Goal: Task Accomplishment & Management: Manage account settings

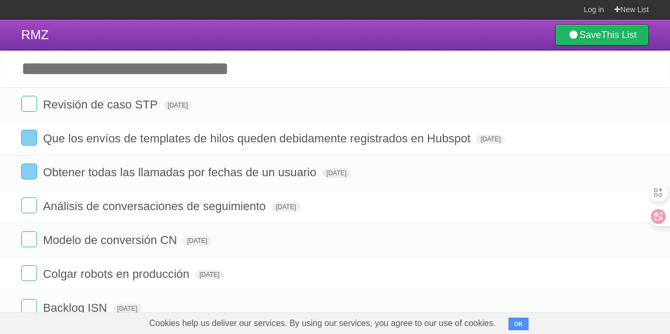
scroll to position [24, 0]
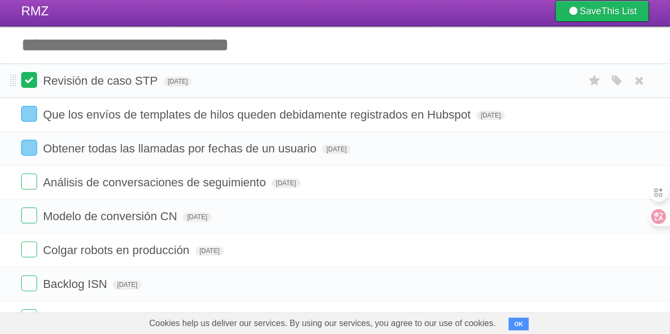
click at [25, 80] on label at bounding box center [29, 80] width 16 height 16
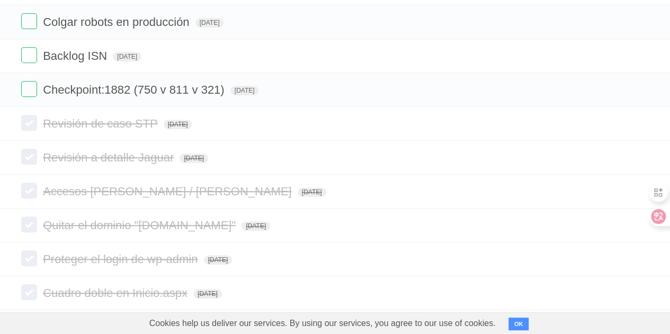
scroll to position [236, 0]
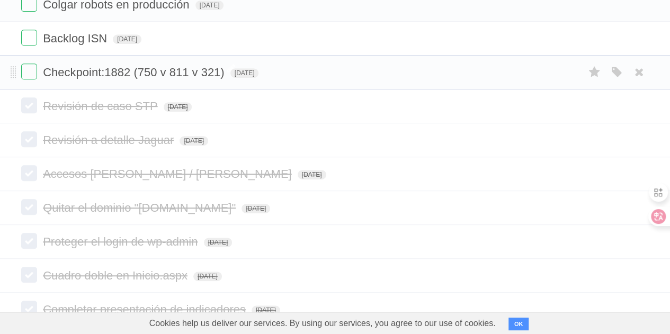
click at [212, 75] on span "Checkpoint:1882 (750 v 811 v 321)" at bounding box center [135, 72] width 184 height 13
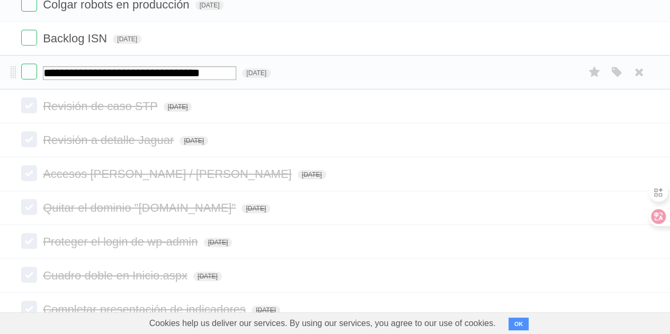
click at [221, 71] on input "**********" at bounding box center [139, 73] width 193 height 14
type input "**********"
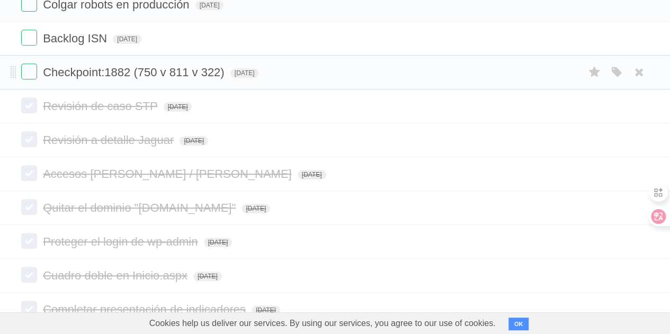
click at [132, 70] on span "Checkpoint:1882 (750 v 811 v 322)" at bounding box center [135, 72] width 184 height 13
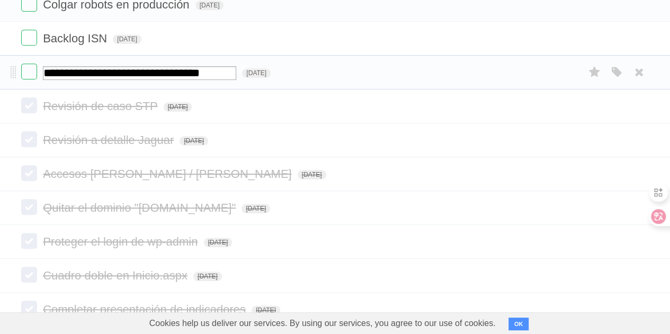
click at [130, 66] on input "**********" at bounding box center [139, 73] width 193 height 14
type input "**********"
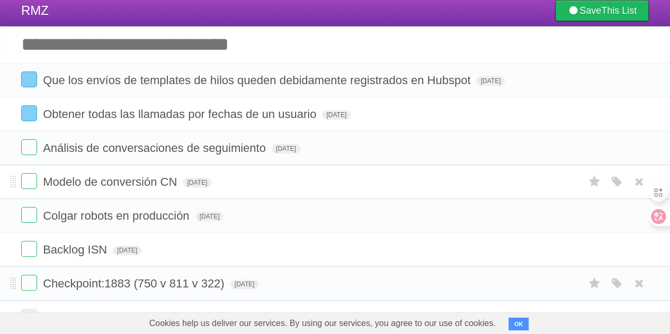
scroll to position [0, 0]
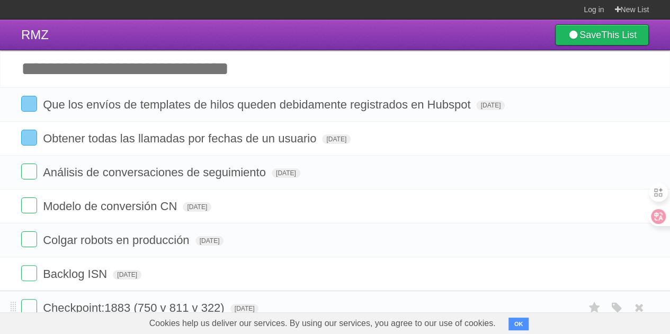
click at [253, 76] on input "Add another task" at bounding box center [335, 68] width 670 height 37
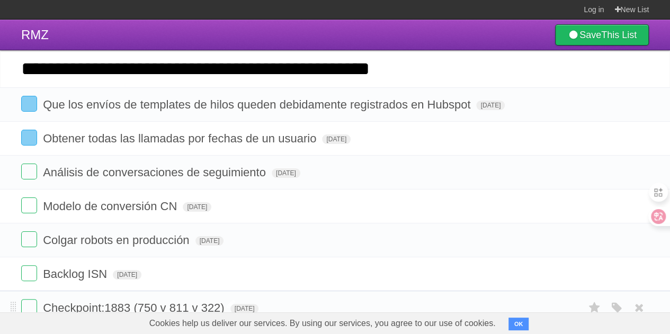
type input "**********"
click input "*********" at bounding box center [0, 0] width 0 height 0
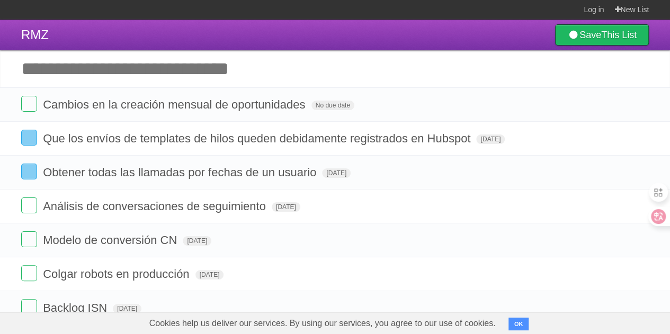
click at [265, 69] on input "Add another task" at bounding box center [335, 68] width 670 height 37
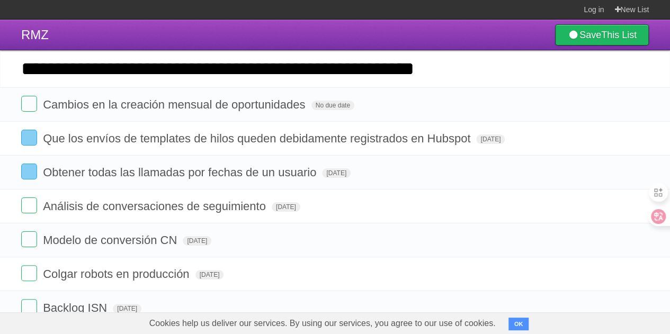
type input "**********"
click input "*********" at bounding box center [0, 0] width 0 height 0
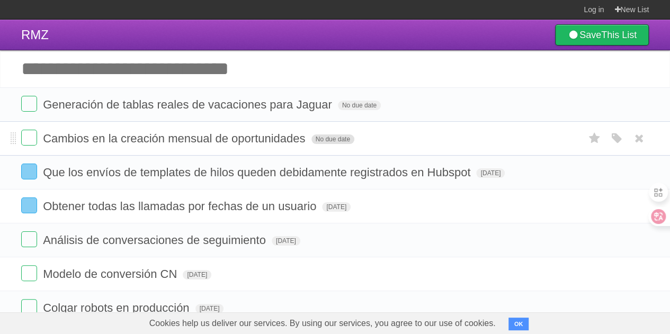
click at [322, 138] on span "No due date" at bounding box center [332, 139] width 43 height 10
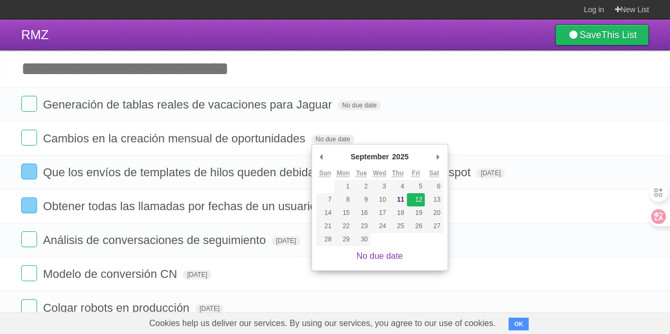
type span "[DATE]"
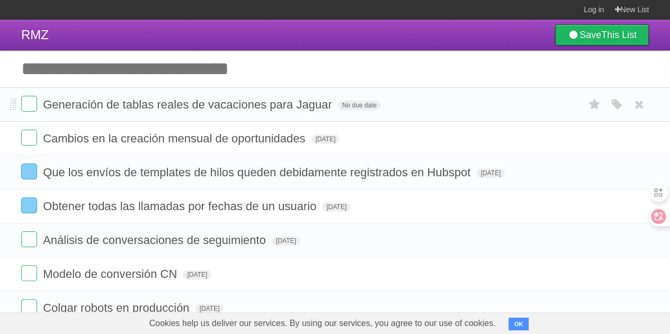
click at [365, 100] on form "Generación de tablas reales de vacaciones para Jaguar No due date [PERSON_NAME]…" at bounding box center [334, 104] width 627 height 17
click at [365, 110] on span "No due date" at bounding box center [359, 106] width 43 height 10
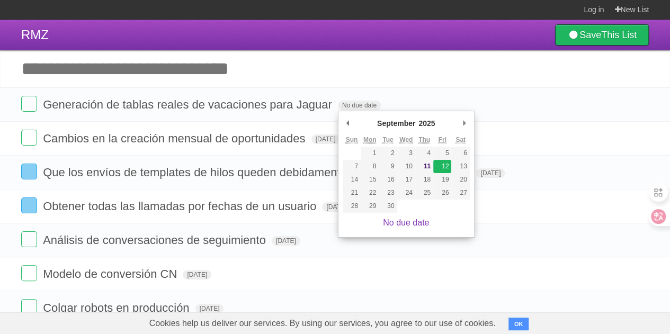
type span "[DATE]"
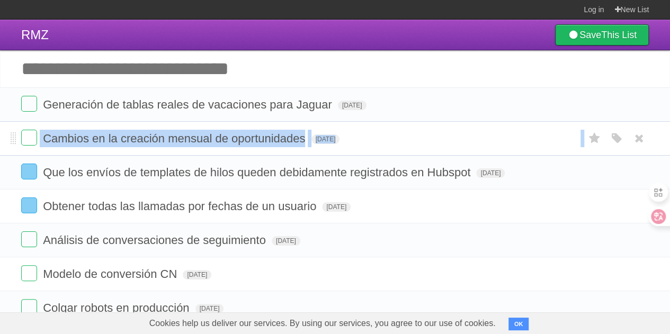
drag, startPoint x: 16, startPoint y: 171, endPoint x: 18, endPoint y: 148, distance: 22.8
click at [18, 148] on ul "Generación de tablas reales de vacaciones para Jaguar [DATE] [PERSON_NAME] Red …" at bounding box center [335, 239] width 670 height 305
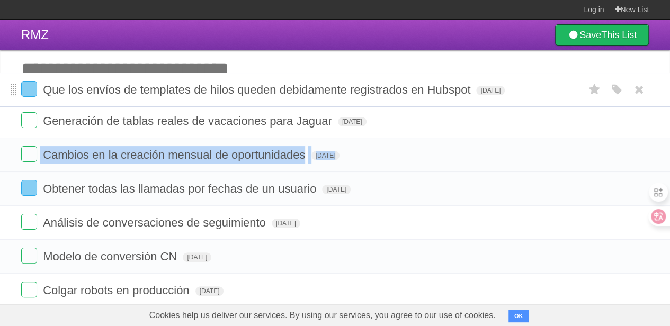
drag, startPoint x: 13, startPoint y: 175, endPoint x: 13, endPoint y: 93, distance: 82.6
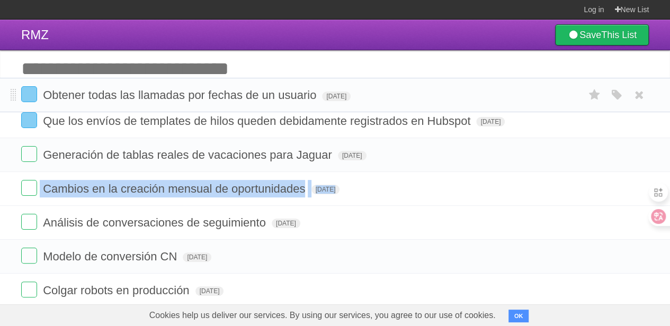
drag, startPoint x: 12, startPoint y: 208, endPoint x: 6, endPoint y: 97, distance: 110.7
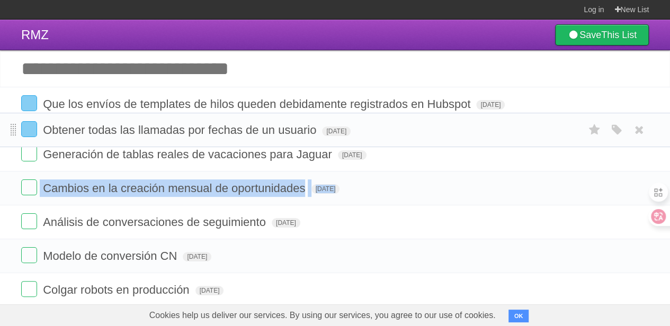
drag, startPoint x: 15, startPoint y: 107, endPoint x: 14, endPoint y: 132, distance: 24.9
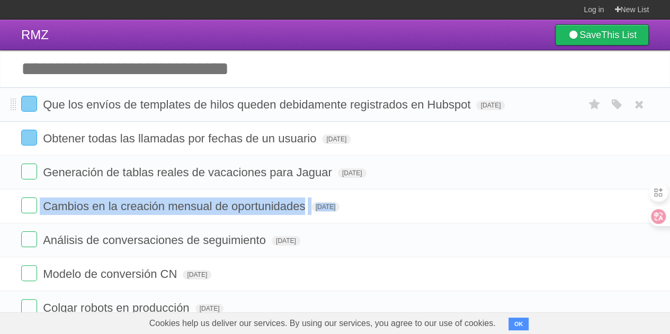
click at [6, 109] on li "Que los envíos de templates de hilos queden debidamente registrados en Hubspot …" at bounding box center [335, 104] width 670 height 34
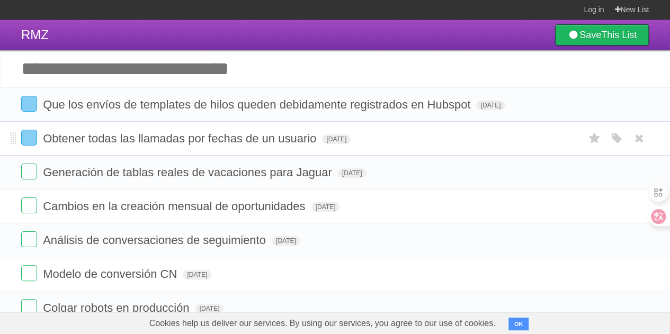
click at [167, 137] on span "Obtener todas las llamadas por fechas de un usuario" at bounding box center [181, 138] width 276 height 13
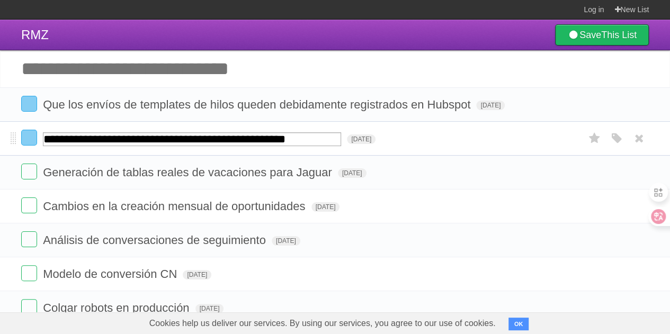
click at [167, 137] on input "**********" at bounding box center [192, 139] width 298 height 14
type input "**********"
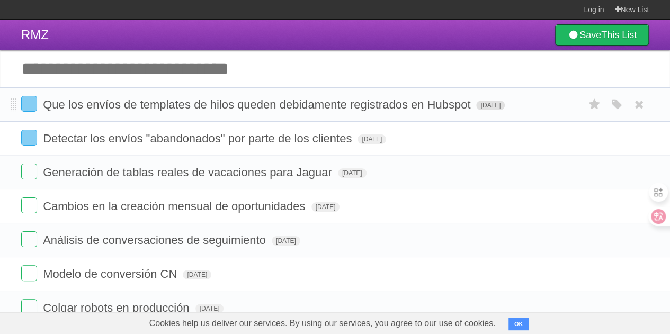
click at [504, 104] on span "[DATE]" at bounding box center [490, 106] width 29 height 10
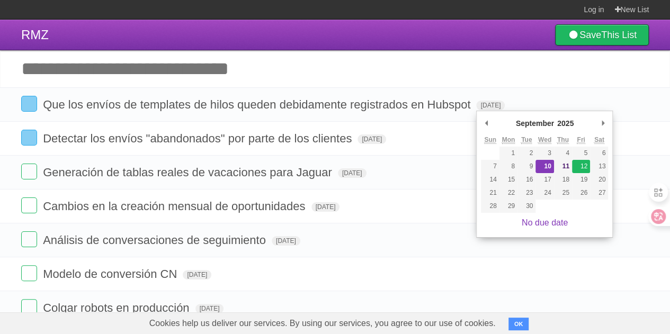
type span "[DATE]"
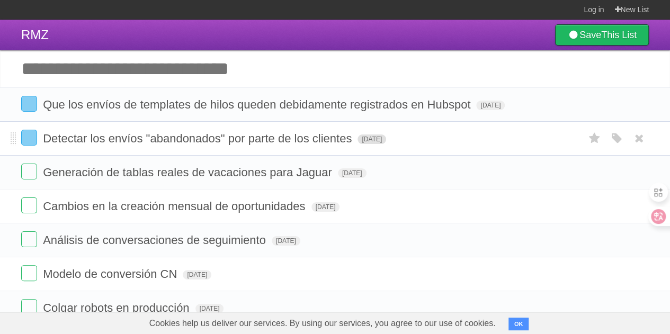
click at [386, 140] on span "[DATE]" at bounding box center [371, 139] width 29 height 10
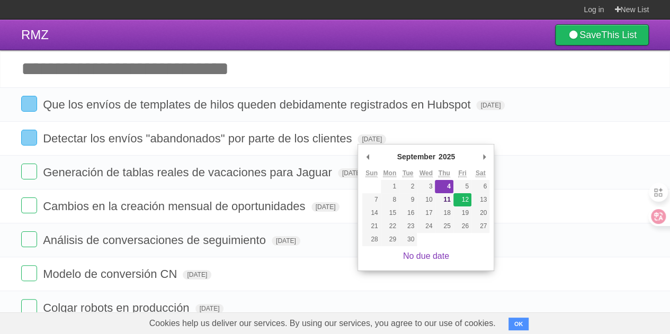
type span "[DATE]"
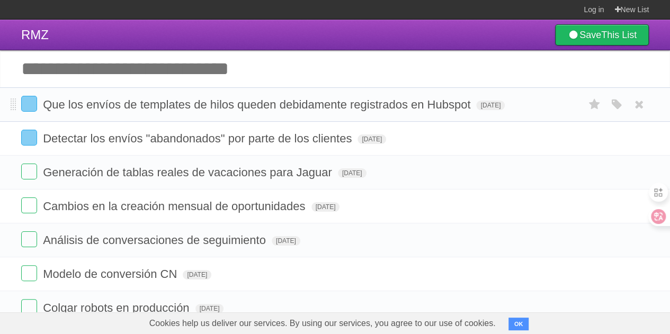
click at [607, 110] on div "White Red Blue Green Purple Orange" at bounding box center [616, 104] width 20 height 17
click at [613, 106] on icon "button" at bounding box center [616, 105] width 15 height 14
click at [511, 106] on label "Red" at bounding box center [513, 104] width 12 height 12
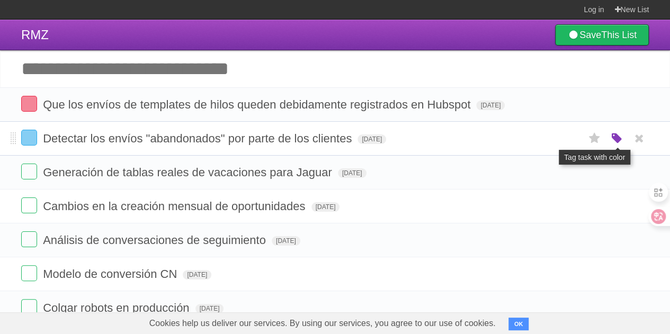
click at [615, 137] on icon "button" at bounding box center [616, 139] width 15 height 14
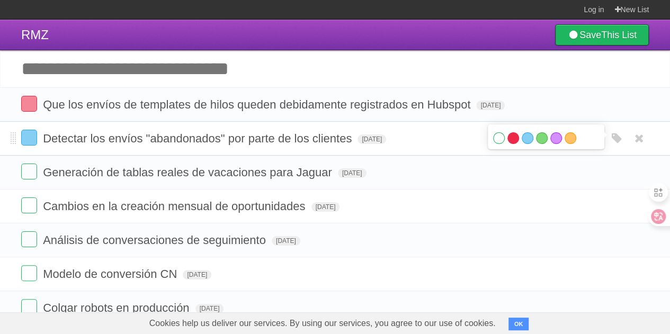
click at [515, 140] on label "Red" at bounding box center [513, 138] width 12 height 12
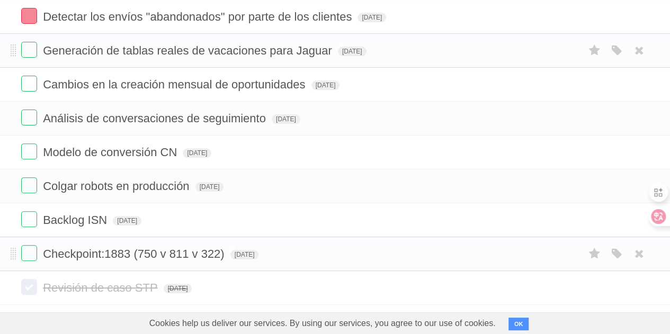
scroll to position [106, 0]
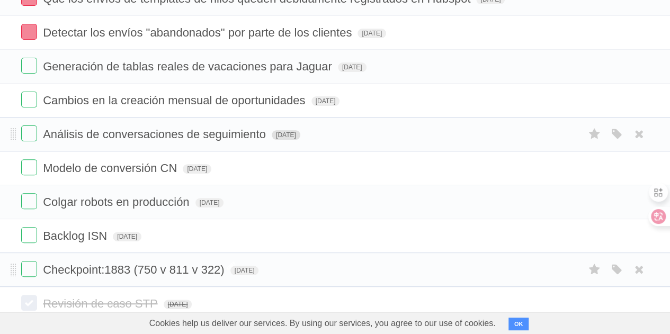
click at [300, 134] on span "[DATE]" at bounding box center [286, 135] width 29 height 10
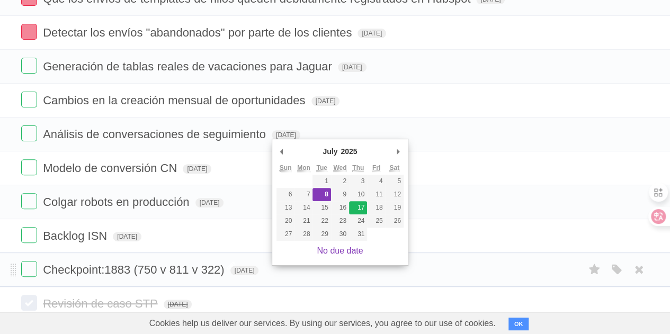
type span "[DATE]"
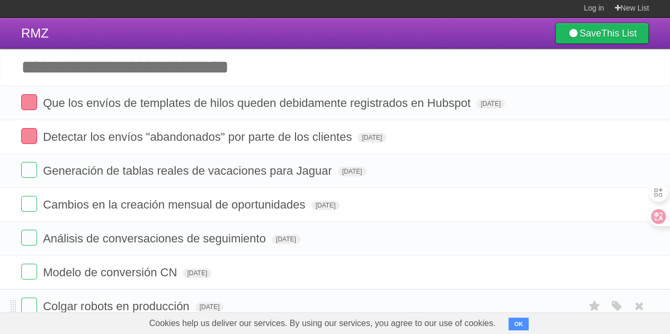
scroll to position [0, 0]
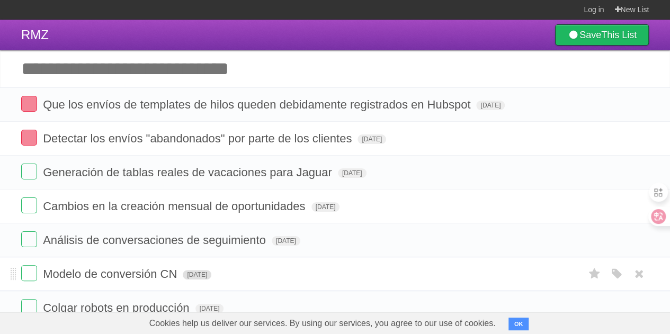
click at [211, 274] on span "[DATE]" at bounding box center [197, 275] width 29 height 10
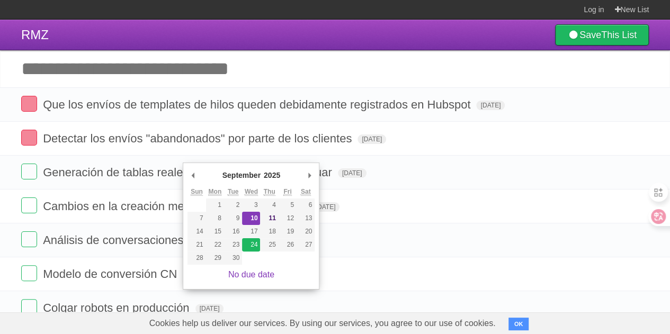
type span "[DATE]"
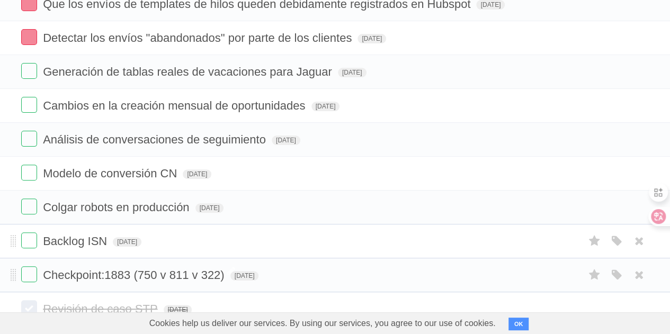
scroll to position [106, 0]
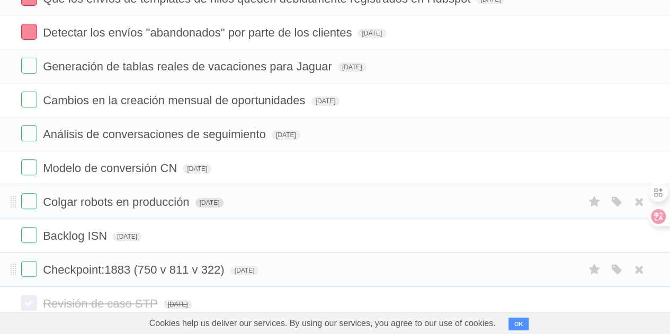
click at [218, 198] on span "[DATE]" at bounding box center [209, 203] width 29 height 10
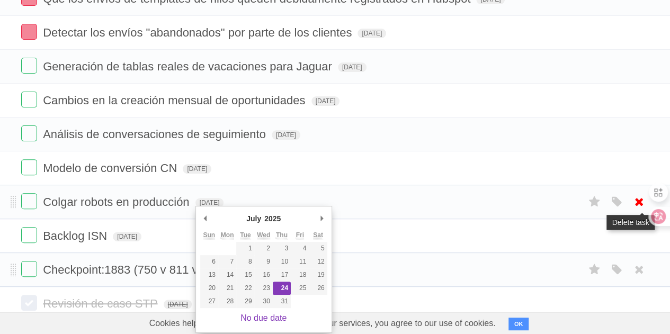
click at [638, 198] on icon at bounding box center [638, 201] width 15 height 17
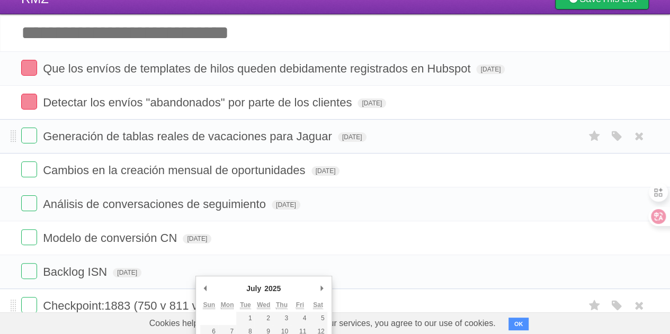
scroll to position [53, 0]
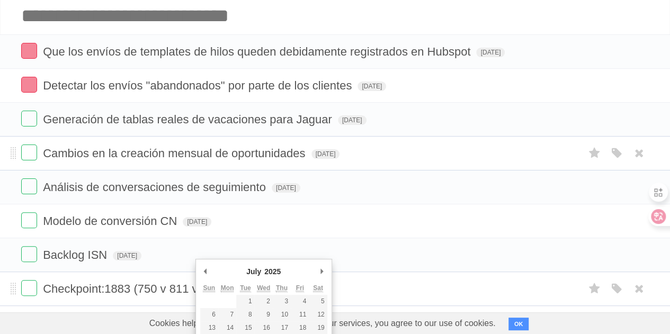
click at [419, 166] on li "Cambios en la creación mensual de oportunidades [DATE] [PERSON_NAME] Red Blue […" at bounding box center [335, 153] width 670 height 34
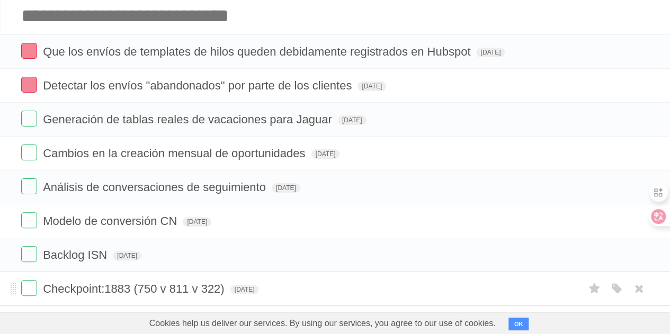
click at [135, 23] on input "Add another task" at bounding box center [335, 15] width 670 height 37
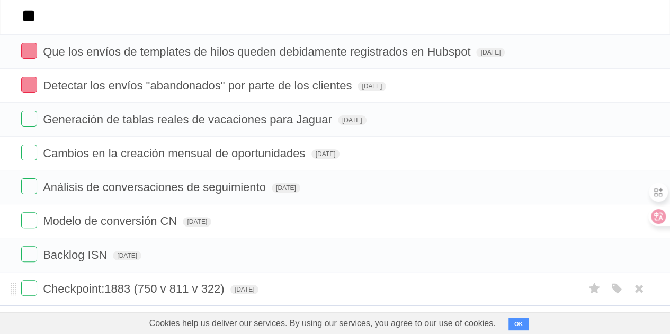
type input "*"
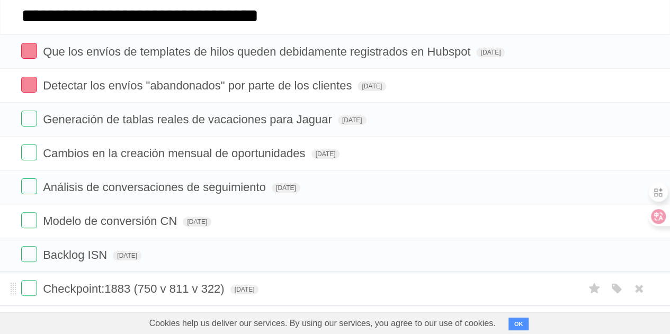
type input "**********"
click input "*********" at bounding box center [0, 0] width 0 height 0
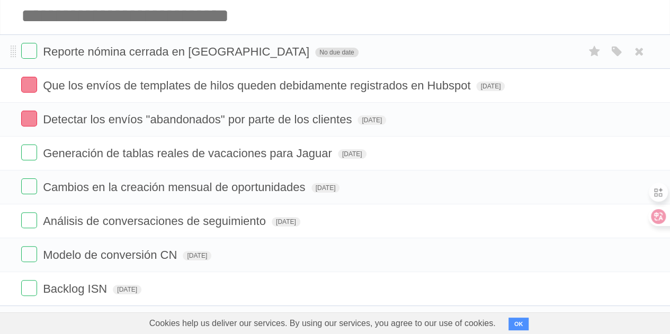
click at [315, 49] on span "No due date" at bounding box center [336, 53] width 43 height 10
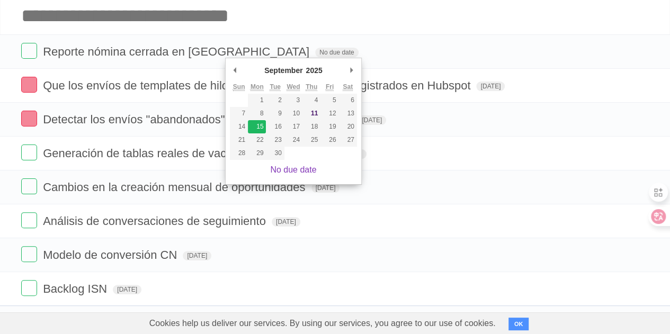
type span "[DATE]"
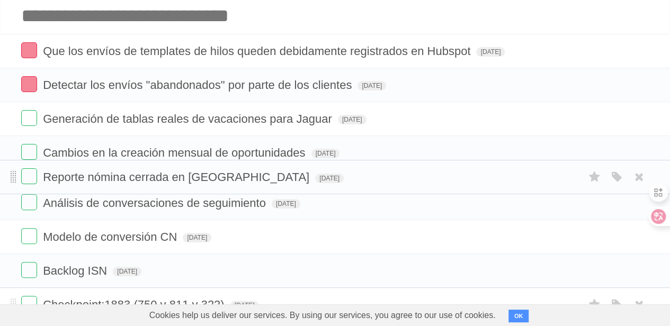
drag, startPoint x: 13, startPoint y: 50, endPoint x: 12, endPoint y: 175, distance: 124.9
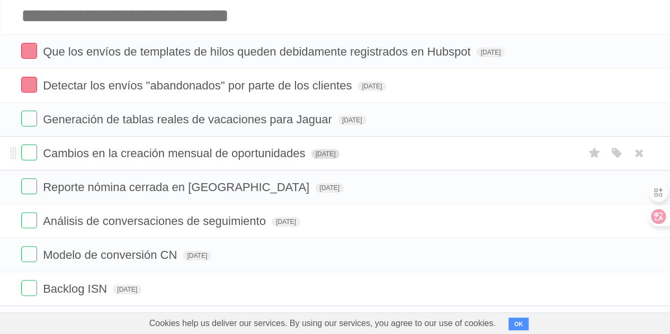
click at [340, 152] on span "[DATE]" at bounding box center [325, 154] width 29 height 10
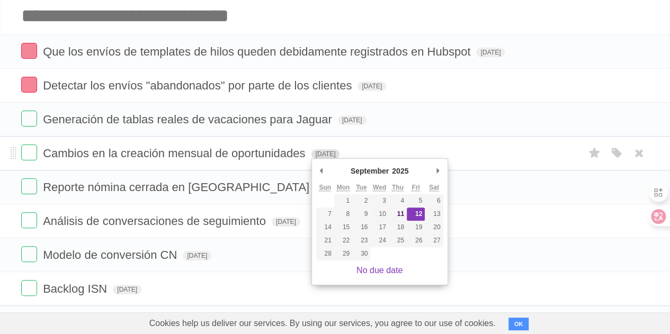
click at [340, 152] on span "[DATE]" at bounding box center [325, 154] width 29 height 10
click at [448, 127] on form "Generación de tablas reales de vacaciones para Jaguar [DATE] [PERSON_NAME] Red …" at bounding box center [334, 119] width 627 height 17
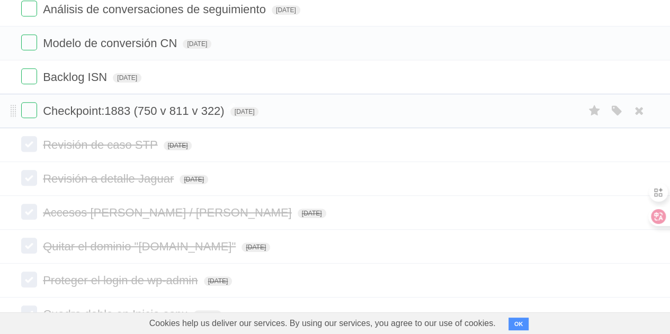
scroll to position [212, 0]
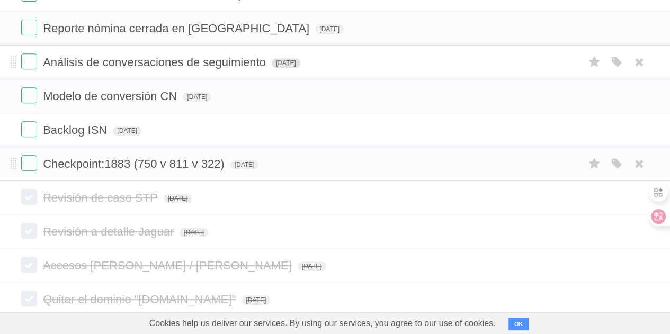
click at [300, 61] on span "[DATE]" at bounding box center [286, 63] width 29 height 10
click at [297, 62] on span "[DATE]" at bounding box center [286, 63] width 29 height 10
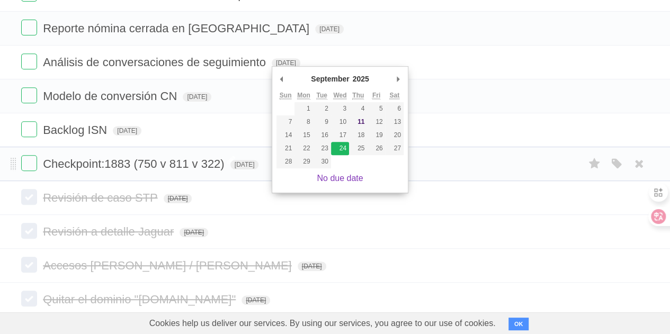
type span "[DATE]"
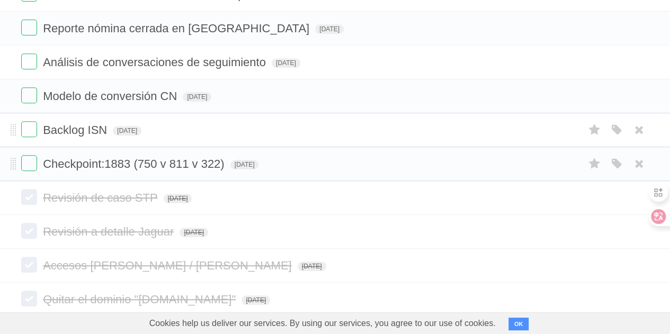
click at [277, 127] on form "Backlog ISN [DATE] [PERSON_NAME] Red Blue [PERSON_NAME] Purple Orange" at bounding box center [334, 129] width 627 height 17
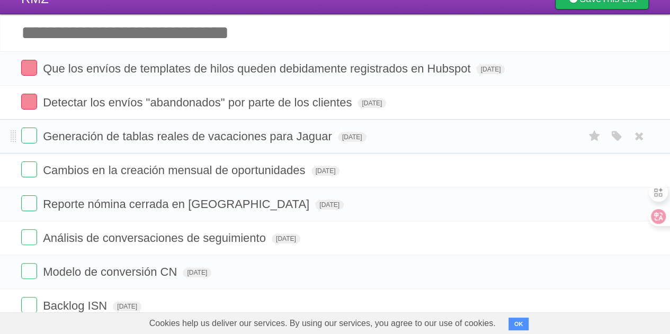
scroll to position [53, 0]
